Goal: Task Accomplishment & Management: Manage account settings

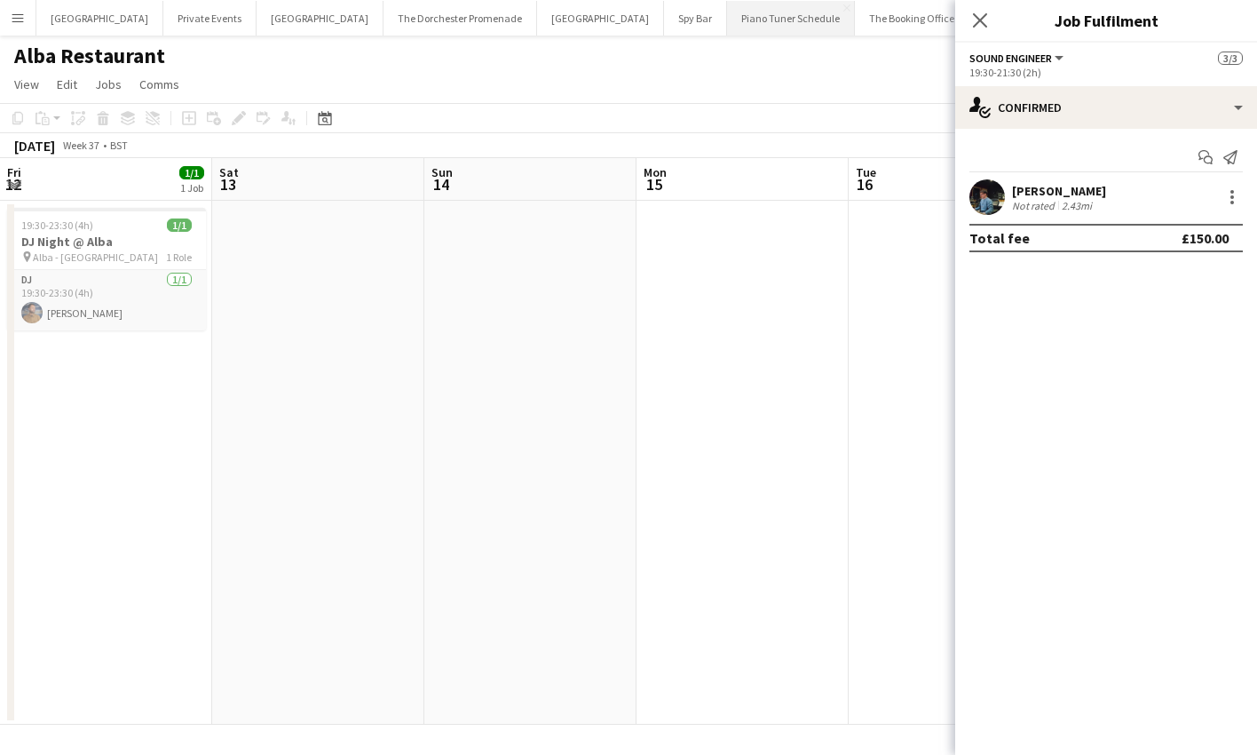
scroll to position [0, 607]
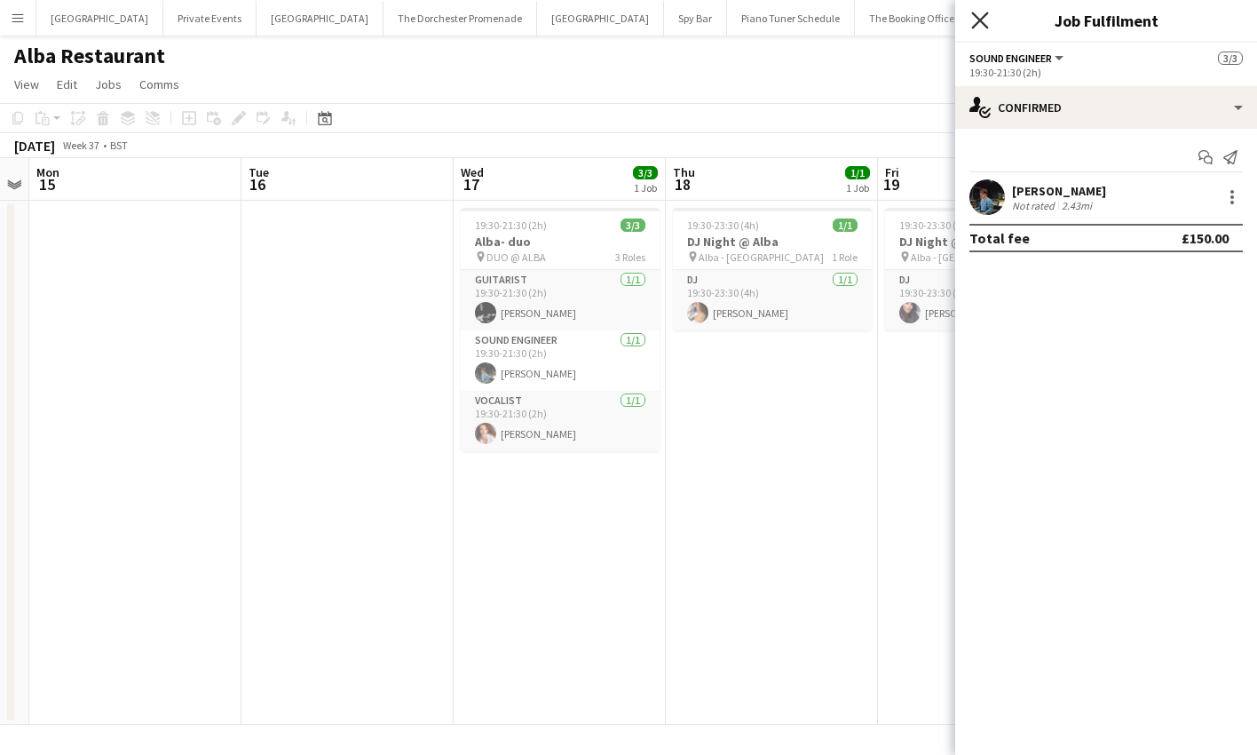
click at [983, 19] on icon at bounding box center [979, 20] width 17 height 17
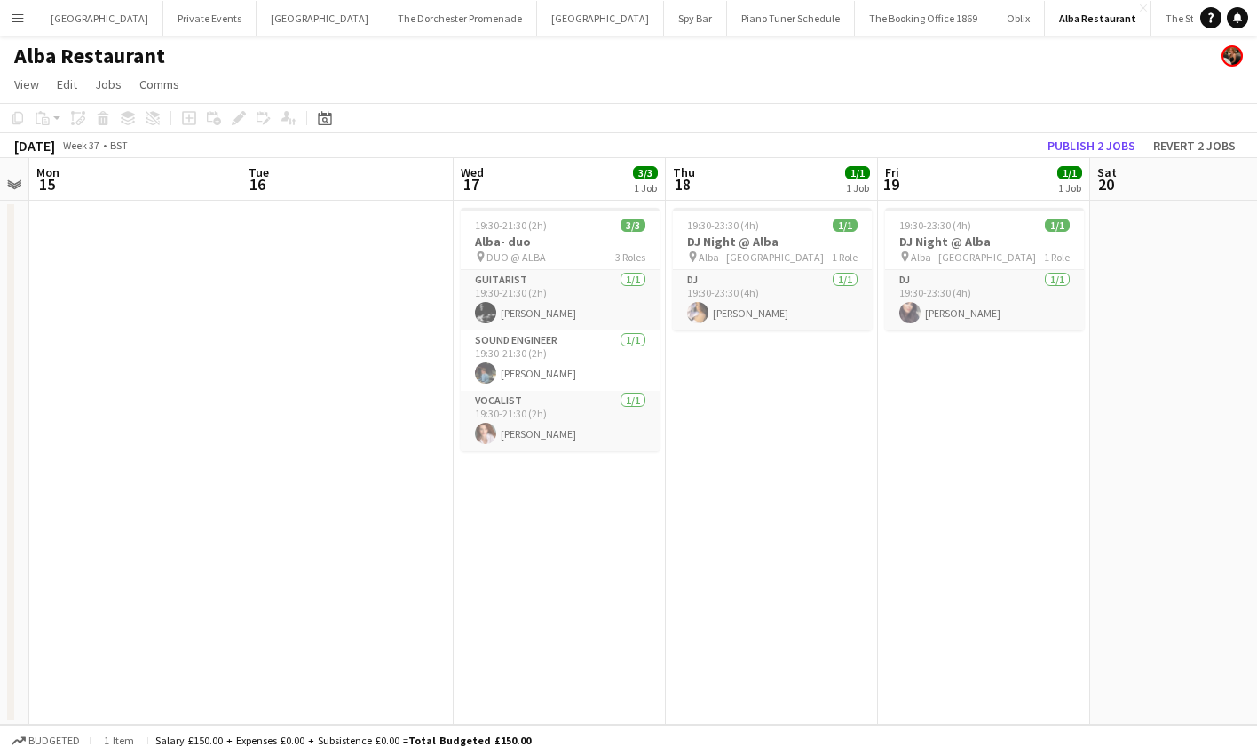
click at [1226, 22] on button "Savoy - Gallery Close" at bounding box center [1274, 18] width 97 height 35
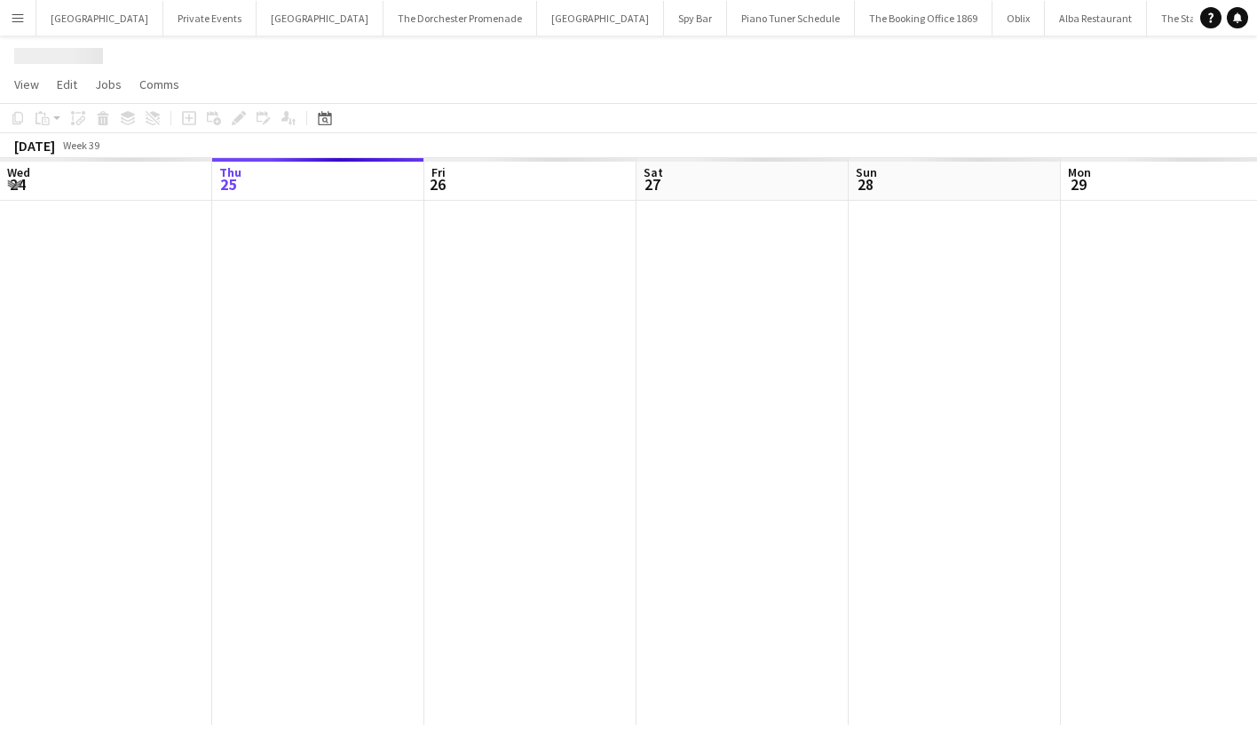
scroll to position [0, 12]
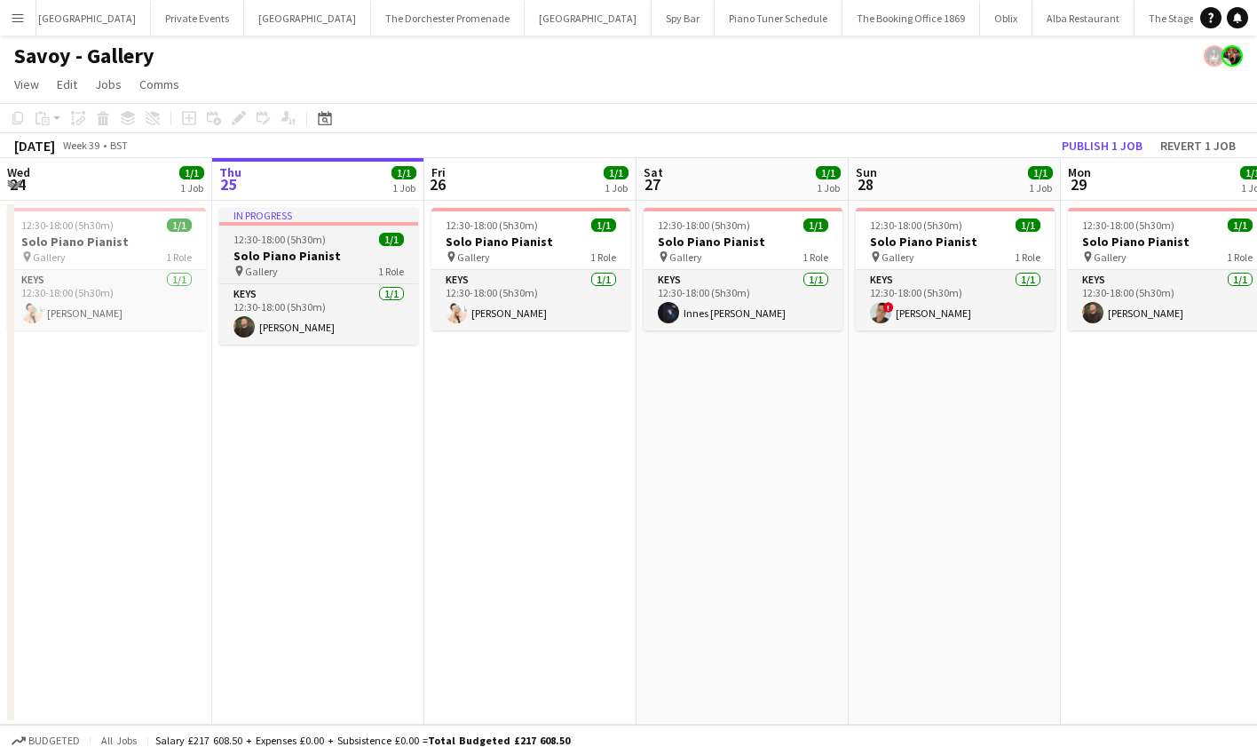
click at [324, 272] on div "pin Gallery 1 Role" at bounding box center [318, 271] width 199 height 14
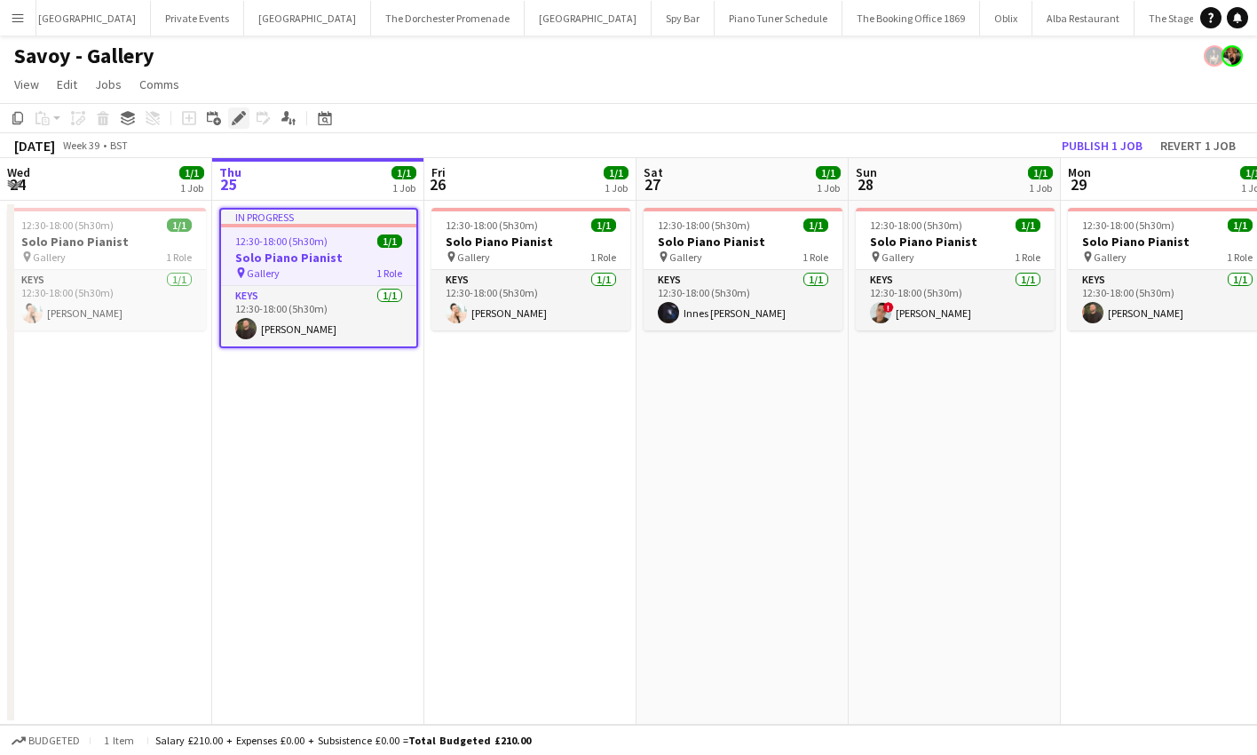
click at [241, 124] on icon "Edit" at bounding box center [239, 118] width 14 height 14
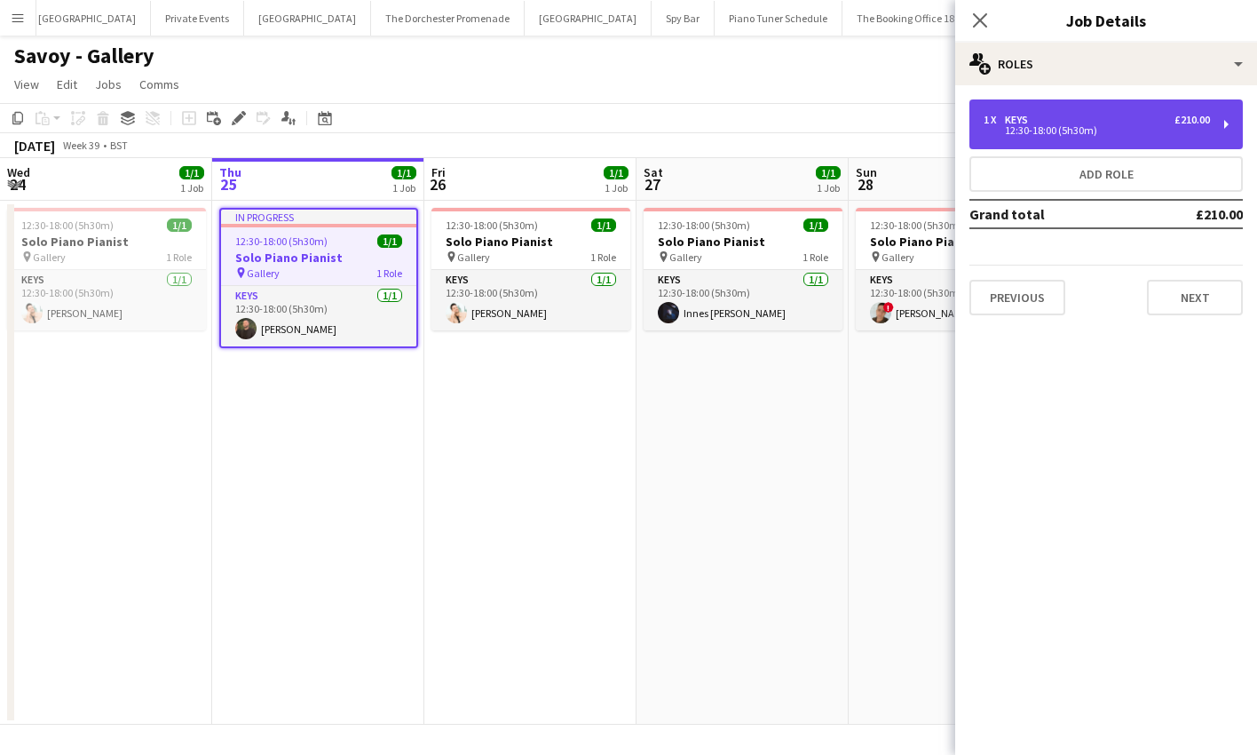
click at [1042, 141] on div "1 x Keys £210.00 12:30-18:00 (5h30m)" at bounding box center [1105, 124] width 273 height 50
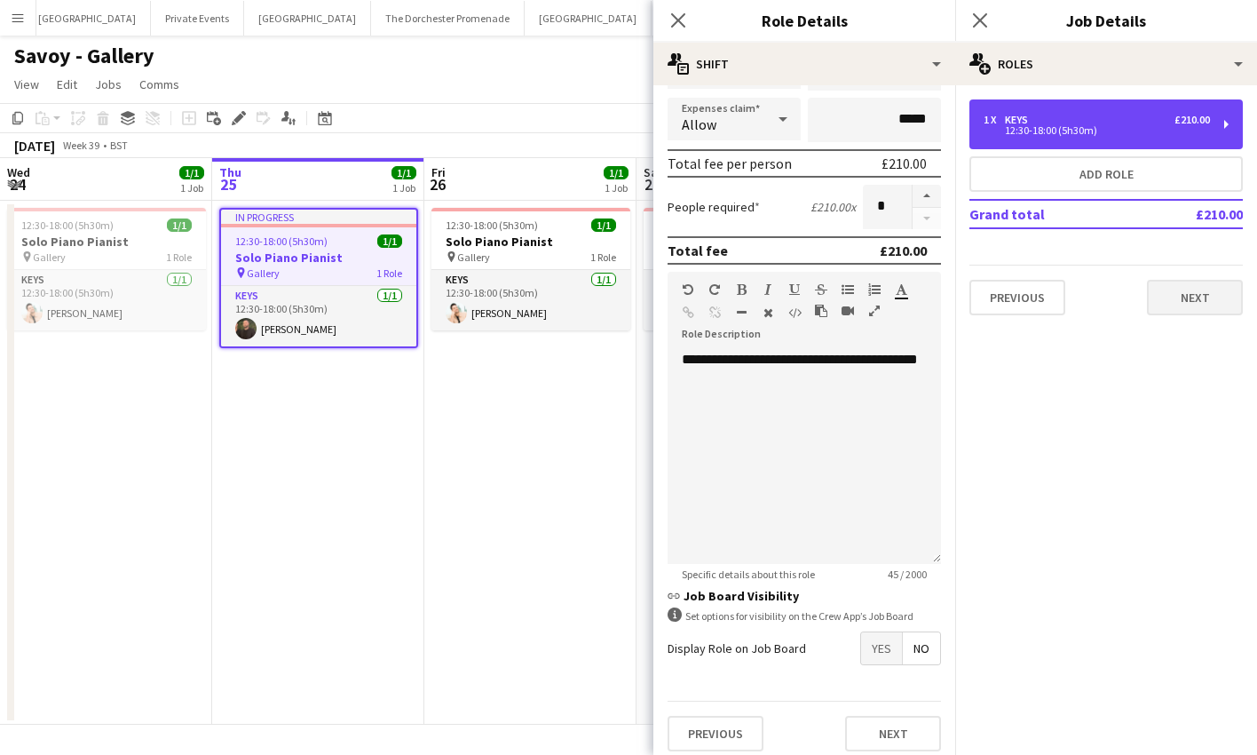
scroll to position [261, 0]
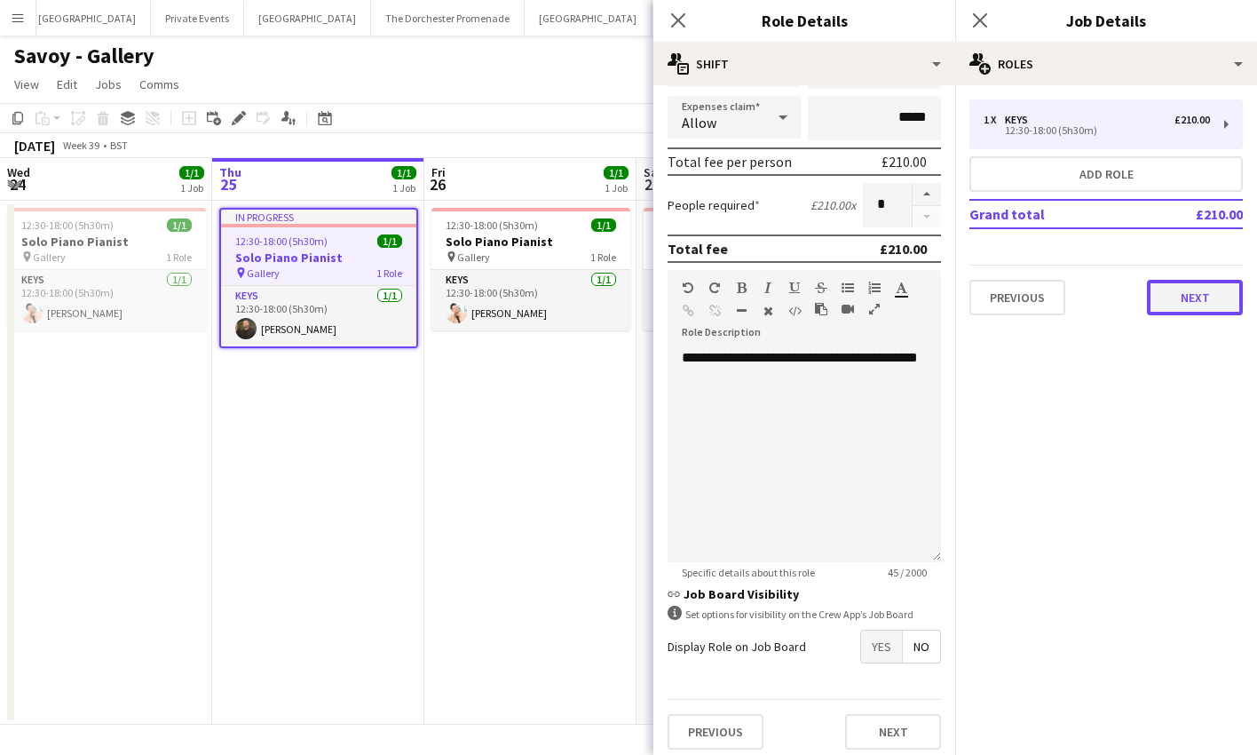
click at [1188, 312] on button "Next" at bounding box center [1195, 298] width 96 height 36
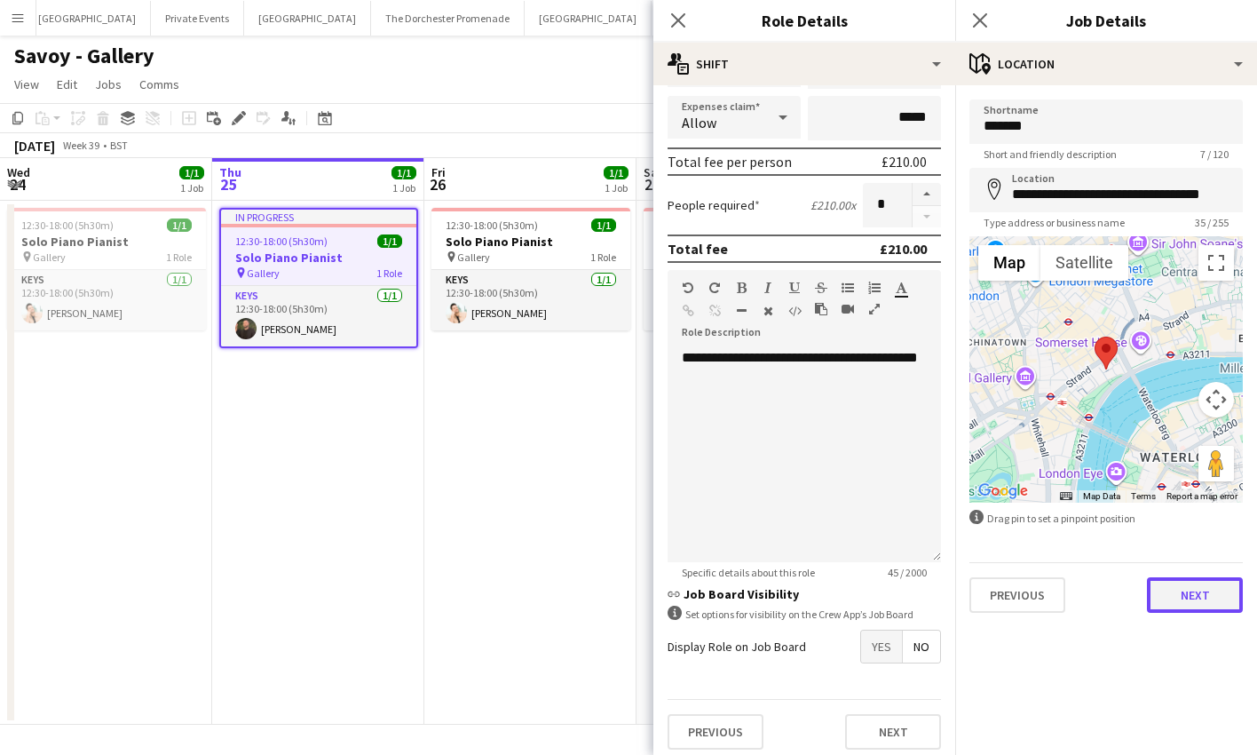
click at [1184, 587] on button "Next" at bounding box center [1195, 595] width 96 height 36
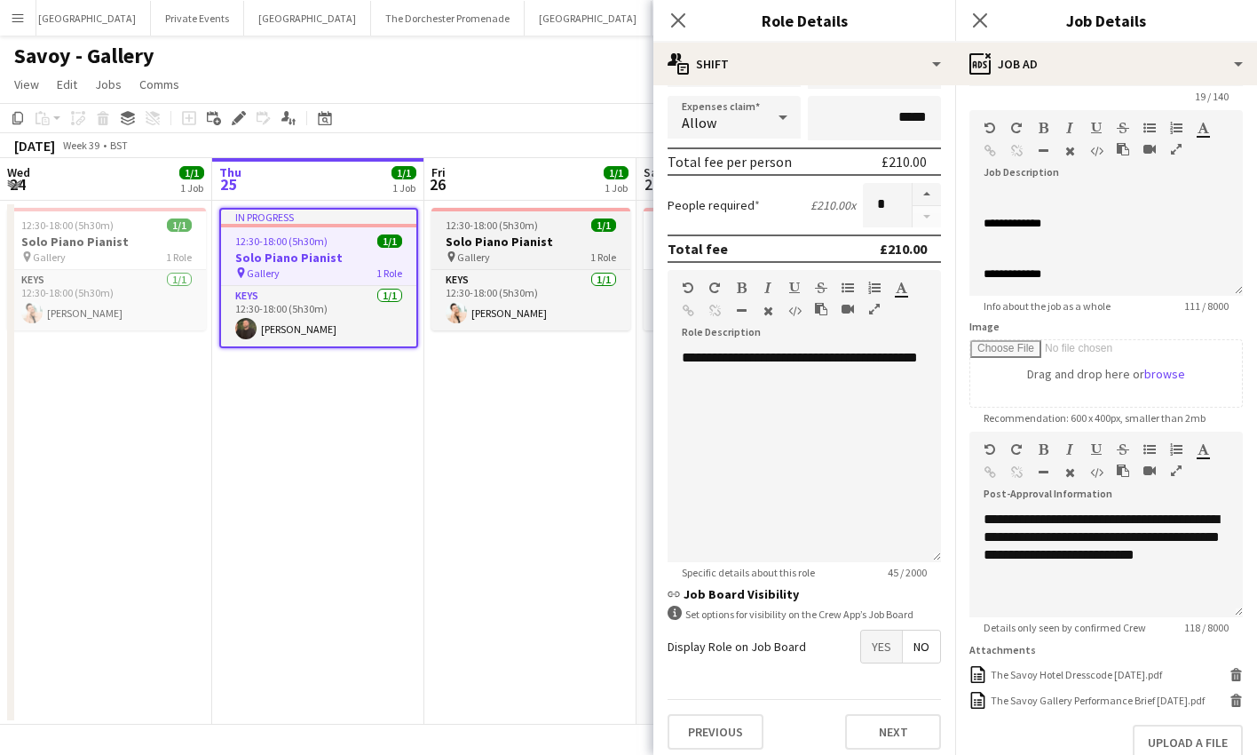
scroll to position [3, 0]
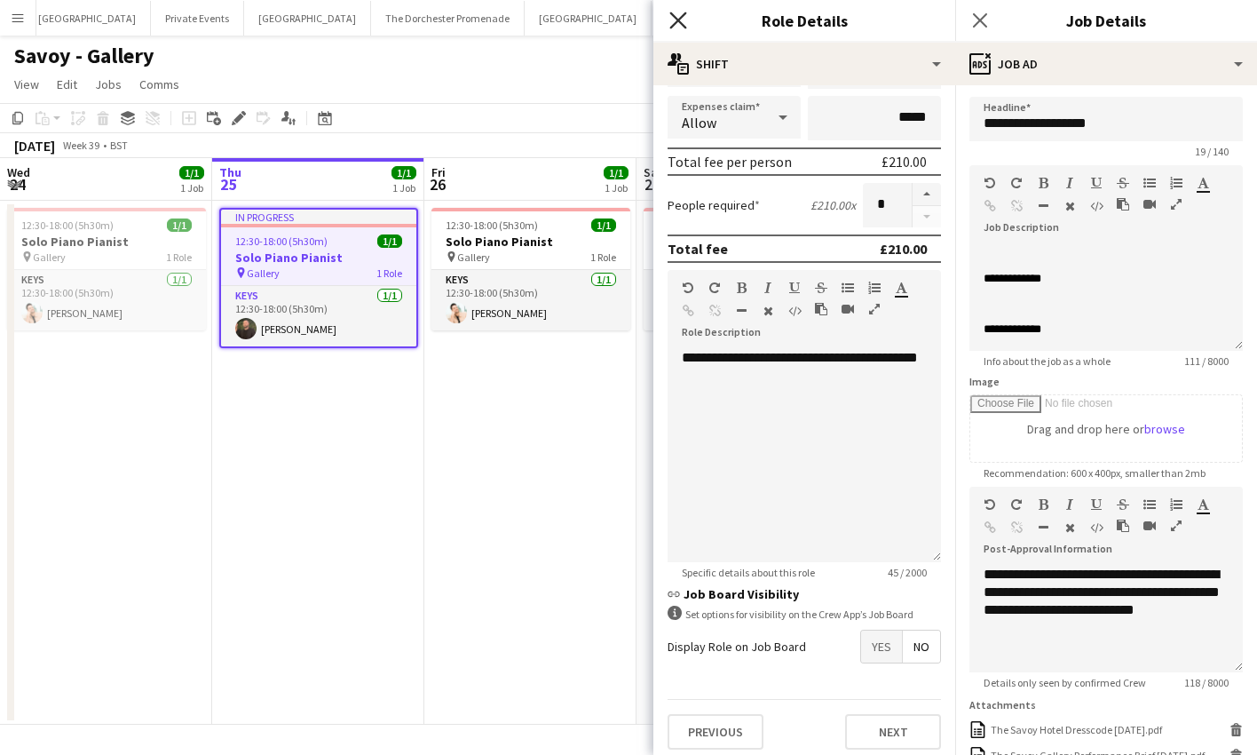
click at [675, 25] on icon "Close pop-in" at bounding box center [677, 20] width 17 height 17
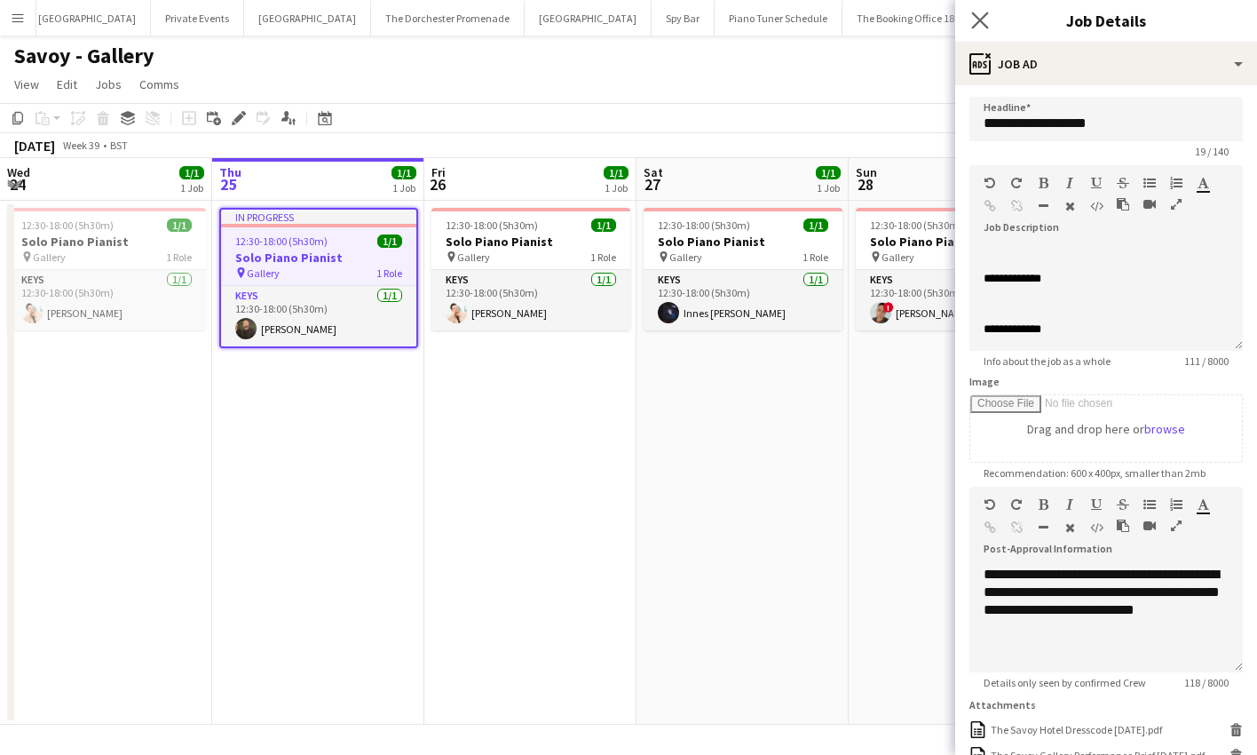
click at [969, 12] on app-icon "Close pop-in" at bounding box center [981, 21] width 26 height 26
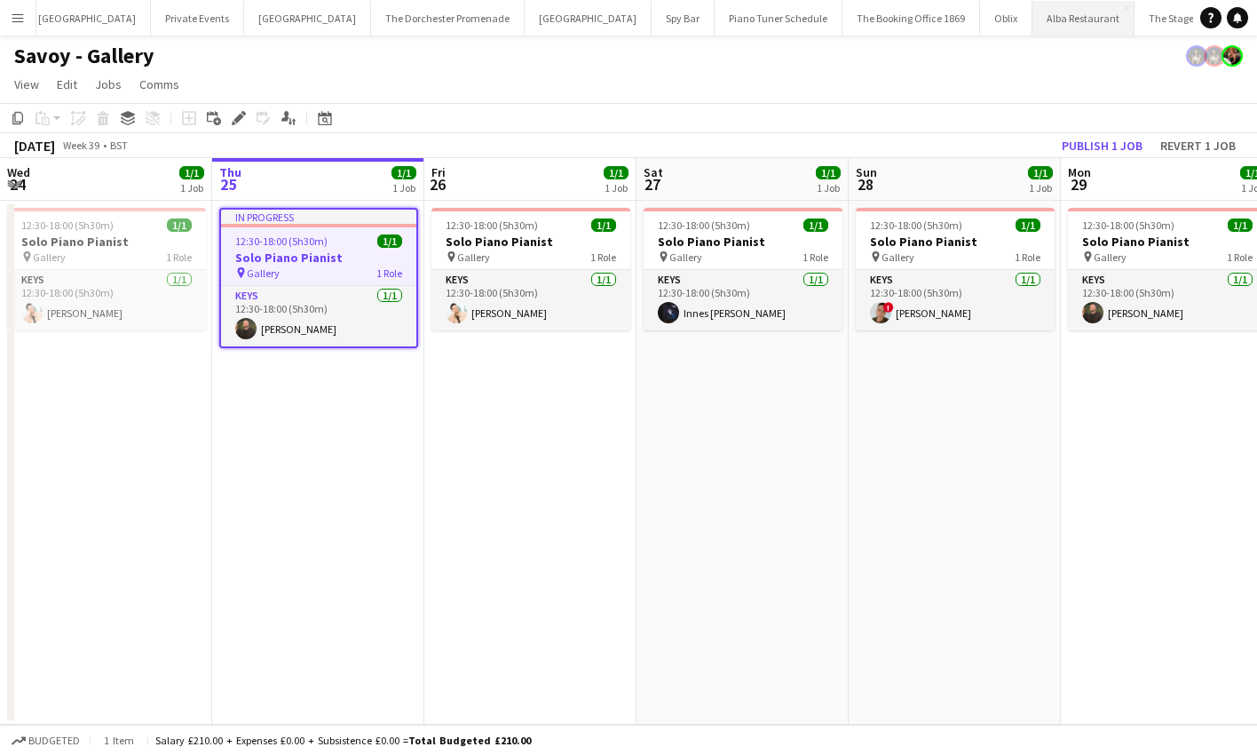
click at [1032, 28] on button "Alba Restaurant Close" at bounding box center [1083, 18] width 102 height 35
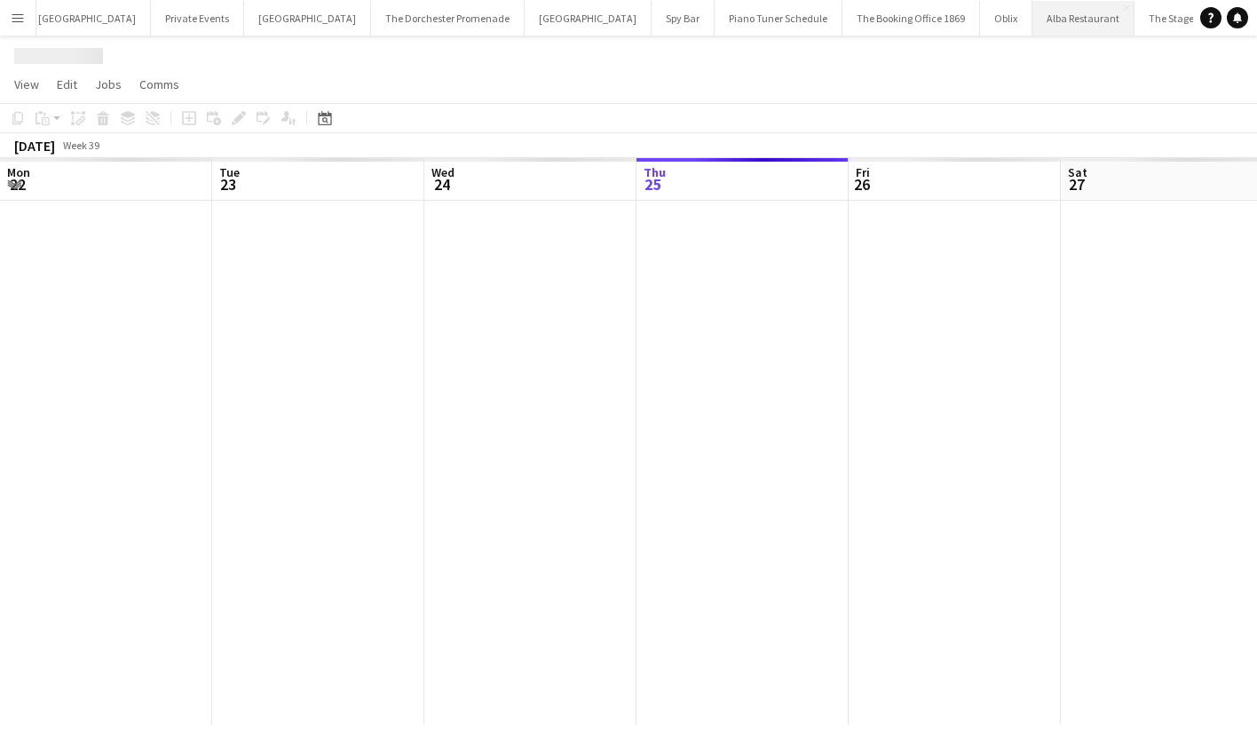
scroll to position [0, 424]
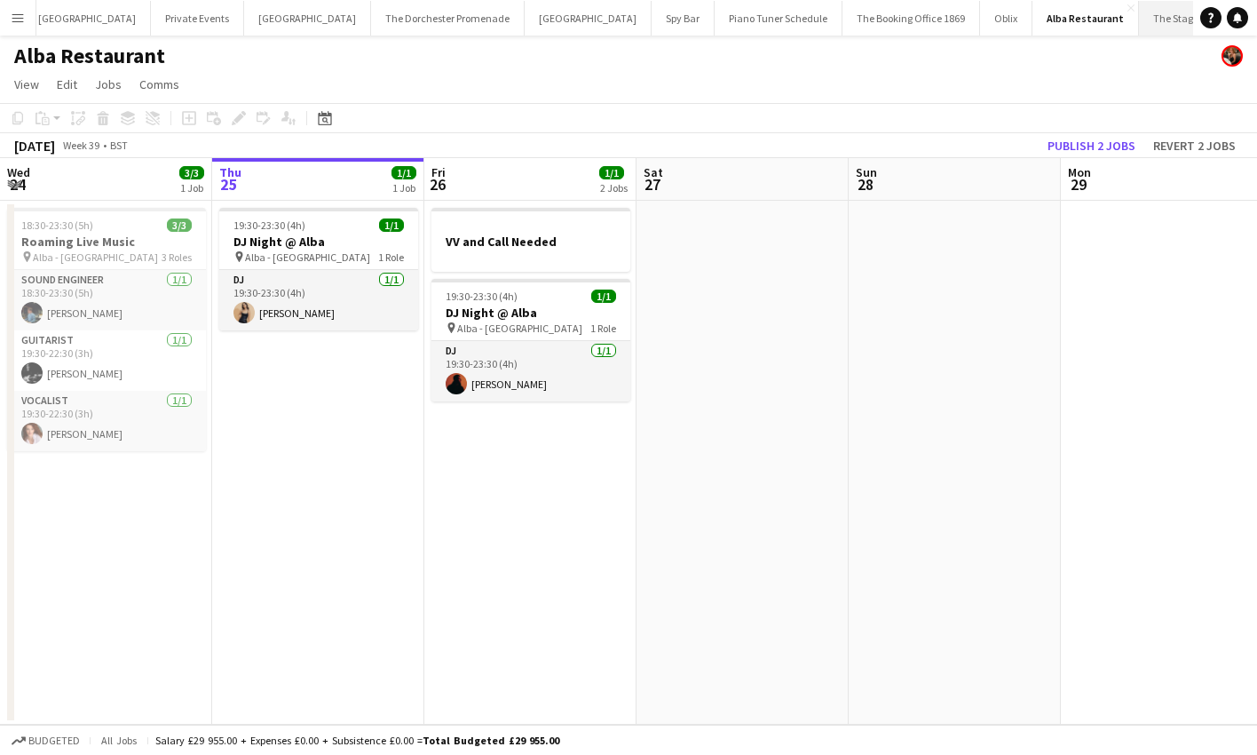
click at [1139, 18] on button "The Stage Close" at bounding box center [1176, 18] width 75 height 35
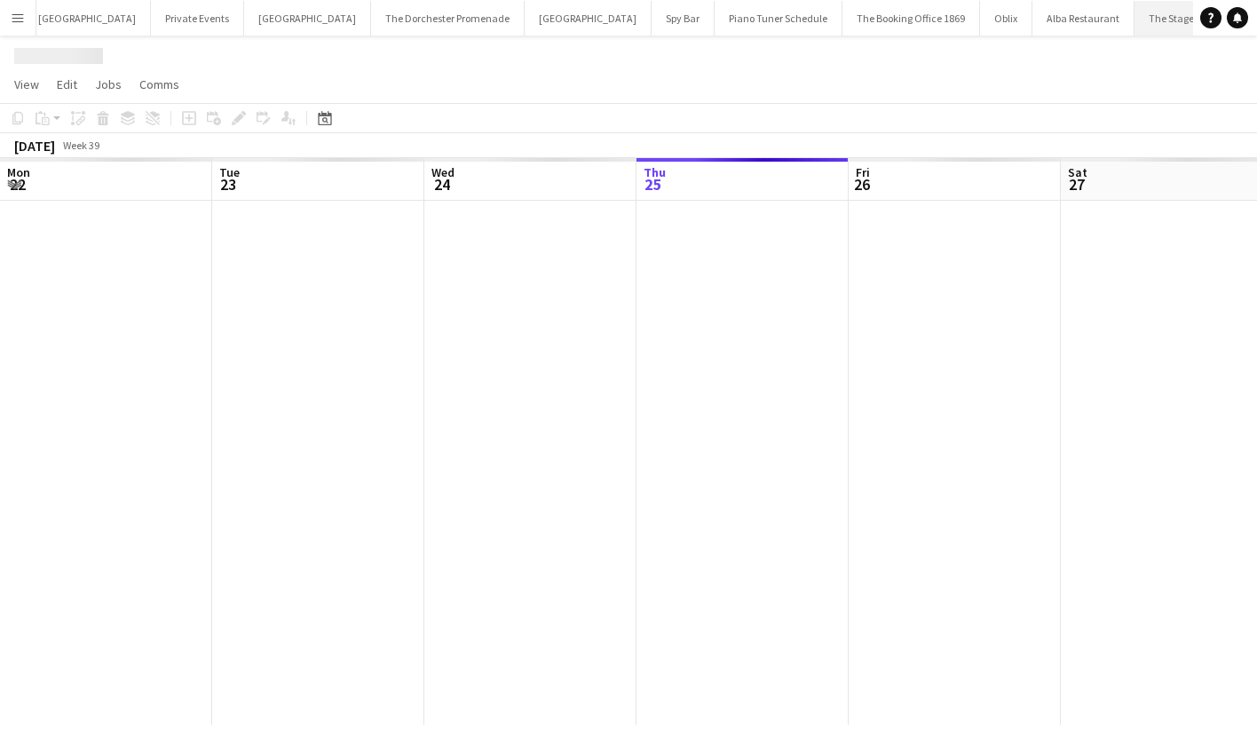
scroll to position [0, 424]
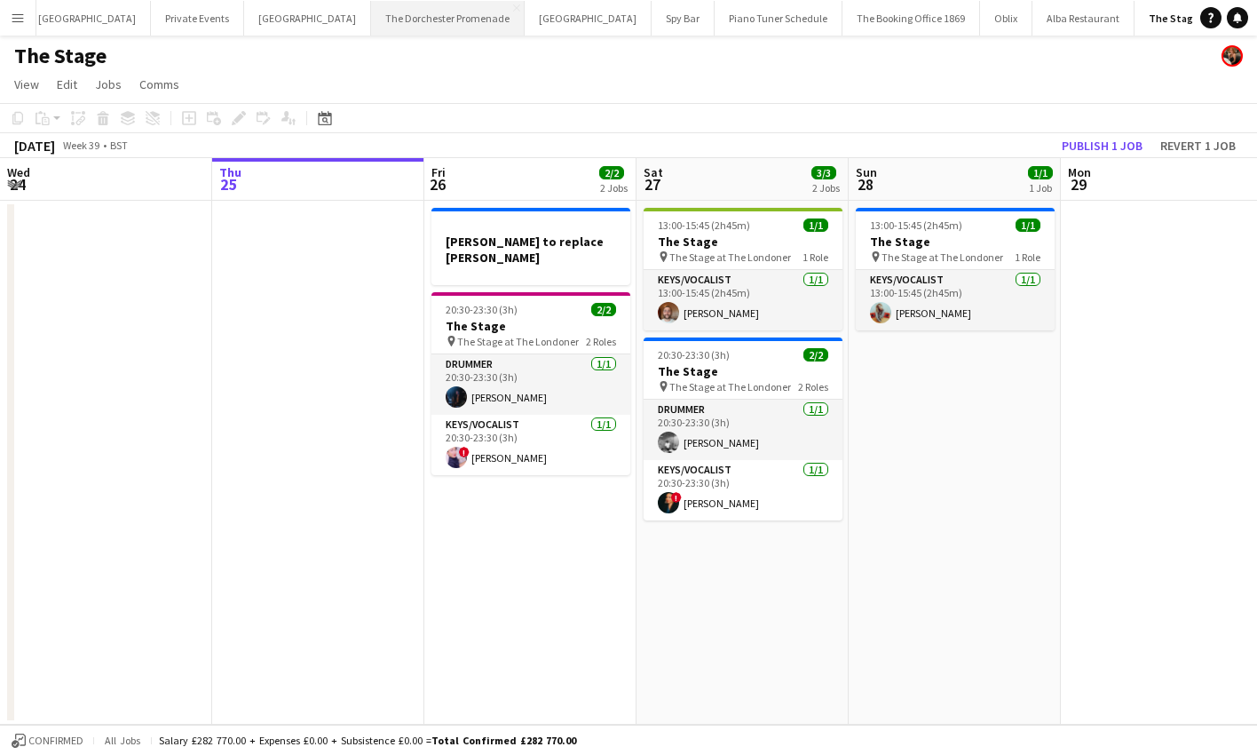
click at [401, 19] on button "The Dorchester Promenade Close" at bounding box center [448, 18] width 154 height 35
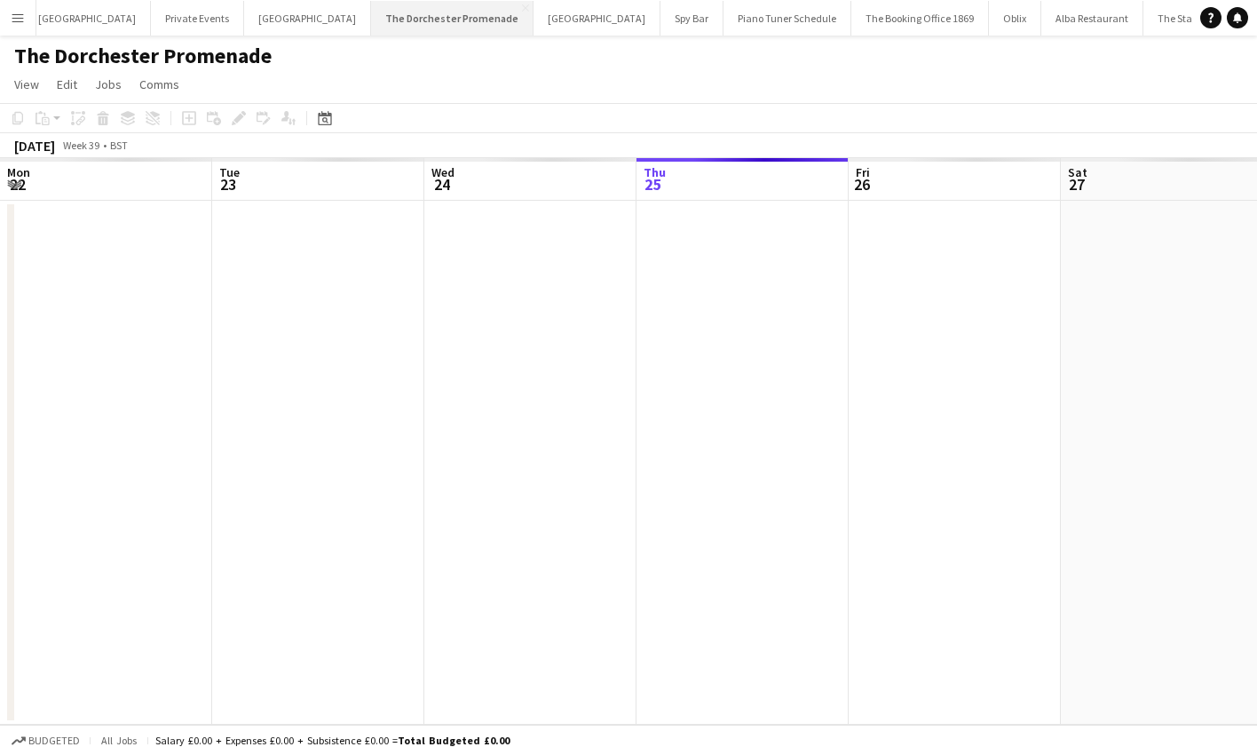
scroll to position [0, 424]
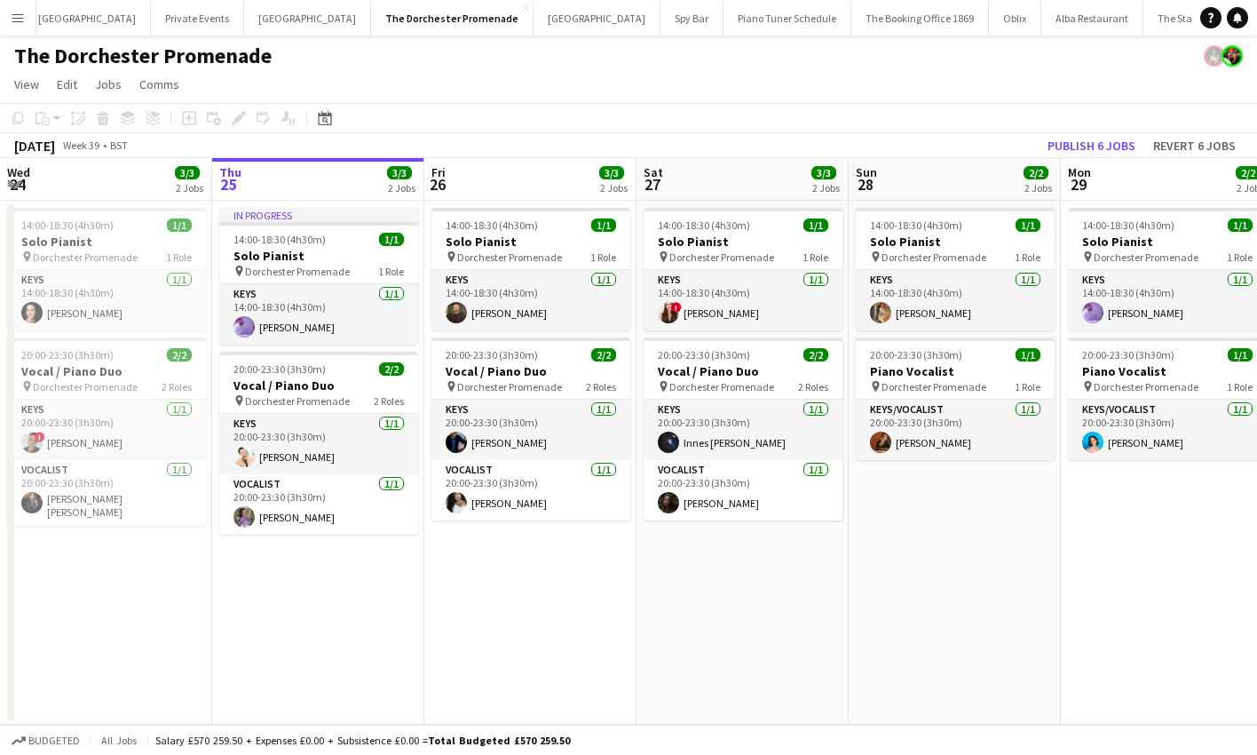
click at [18, 20] on app-icon "Menu" at bounding box center [18, 18] width 14 height 14
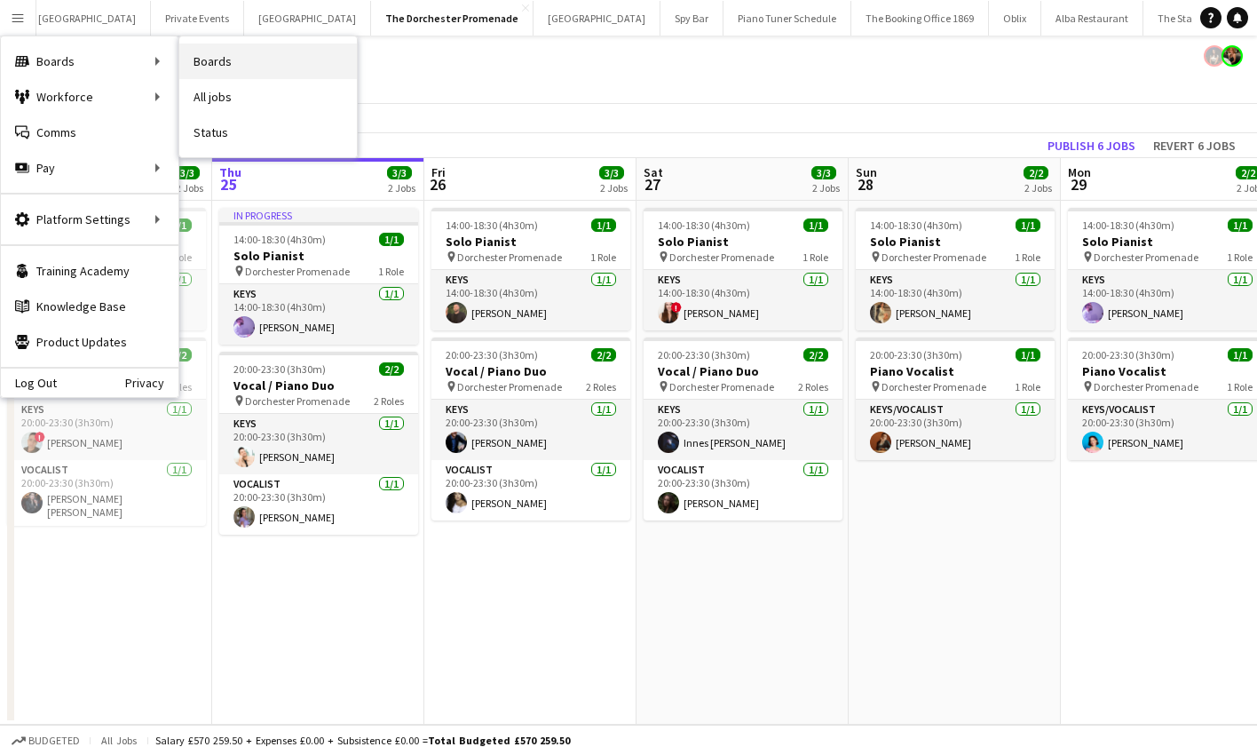
click at [203, 60] on link "Boards" at bounding box center [268, 61] width 178 height 36
